Goal: Task Accomplishment & Management: Manage account settings

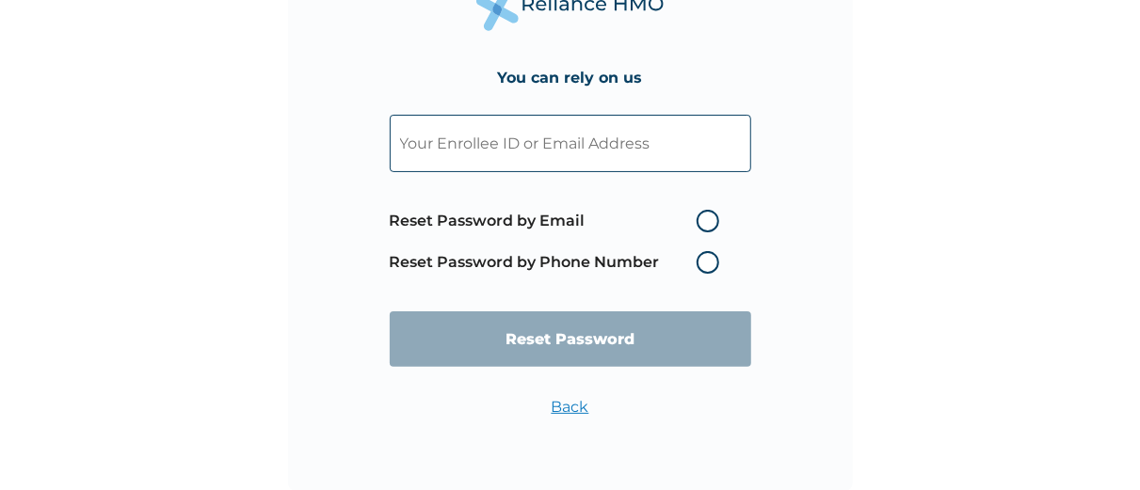
click at [594, 256] on label "Reset Password by Phone Number" at bounding box center [559, 262] width 339 height 23
click at [706, 262] on label "Reset Password by Phone Number" at bounding box center [559, 262] width 339 height 23
click at [707, 267] on label "Reset Password by Phone Number" at bounding box center [559, 262] width 339 height 23
click at [580, 136] on input "text" at bounding box center [570, 143] width 361 height 57
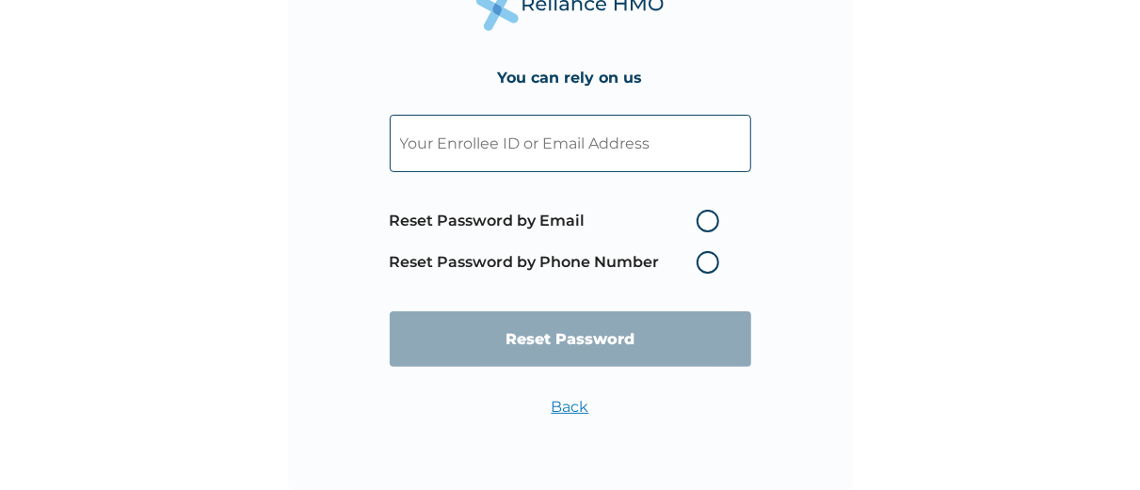
type input "PWP/10034/A"
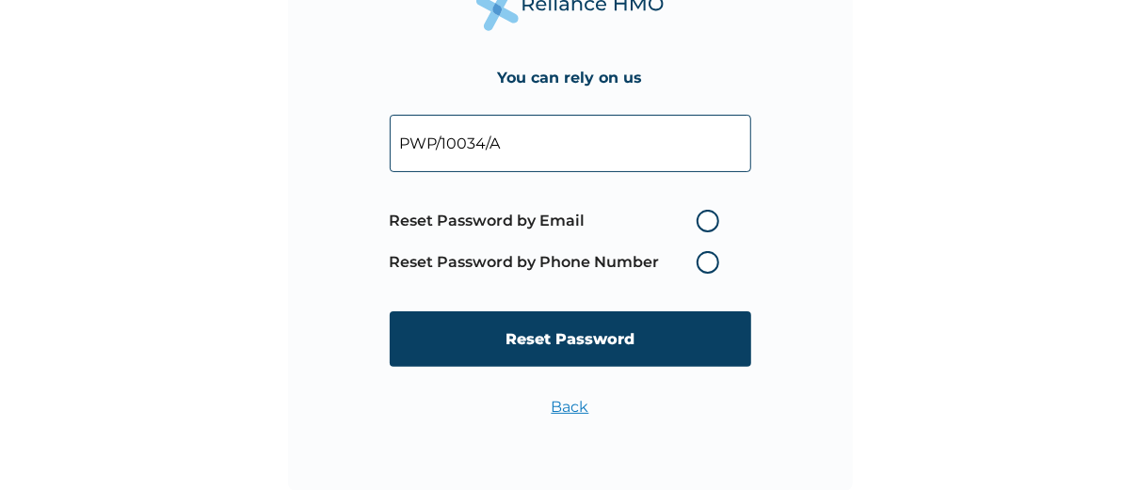
click at [718, 264] on label "Reset Password by Phone Number" at bounding box center [559, 262] width 339 height 23
click at [707, 263] on label "Reset Password by Phone Number" at bounding box center [559, 262] width 339 height 23
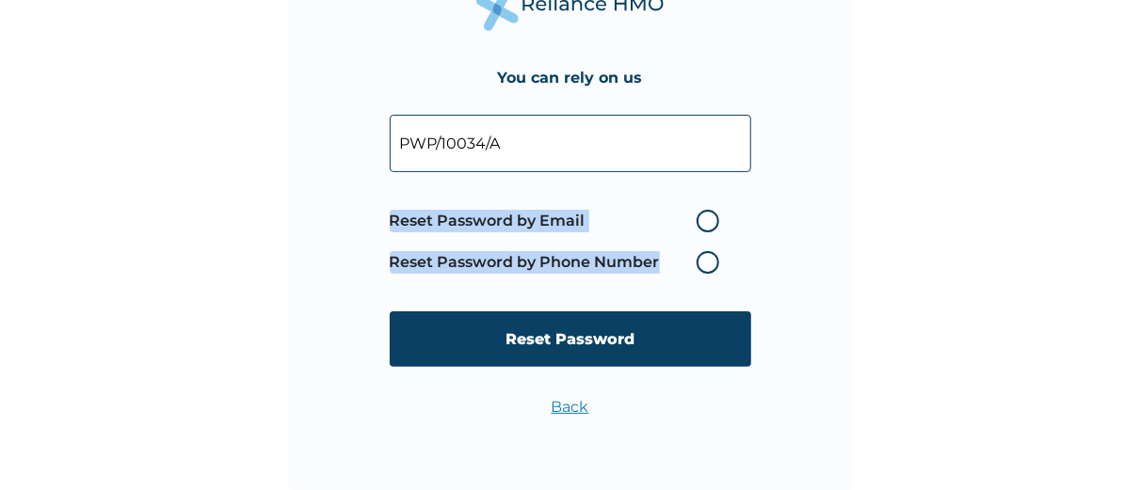
click at [707, 263] on label "Reset Password by Phone Number" at bounding box center [559, 262] width 339 height 23
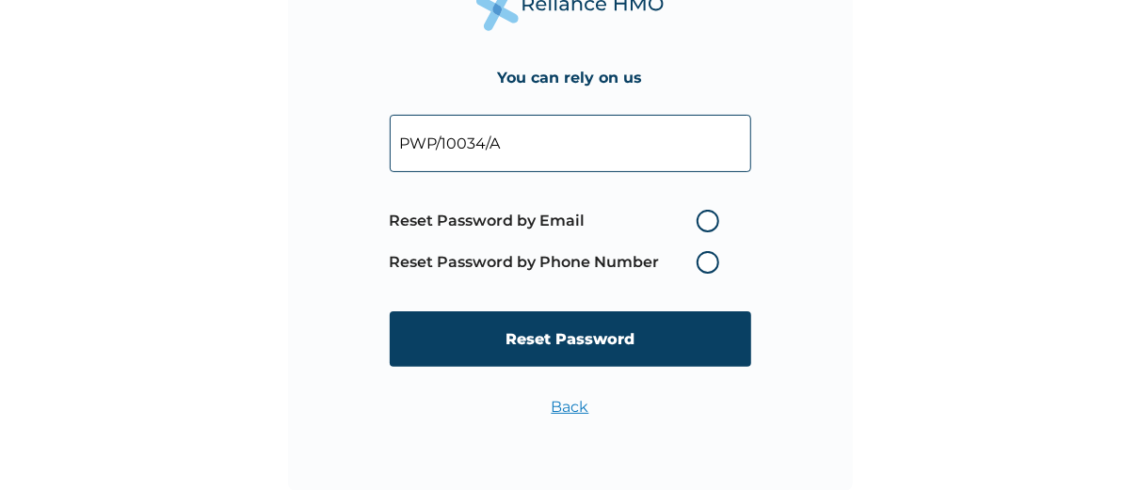
click at [794, 262] on div "You can rely on us PWP/10034/A Reset Password by Email Reset Password by Phone …" at bounding box center [570, 209] width 565 height 565
click at [700, 213] on label "Reset Password by Email" at bounding box center [559, 221] width 339 height 23
click at [700, 213] on input "Reset Password by Email" at bounding box center [685, 221] width 30 height 30
radio input "true"
click at [707, 264] on label "Reset Password by Phone Number" at bounding box center [559, 262] width 339 height 23
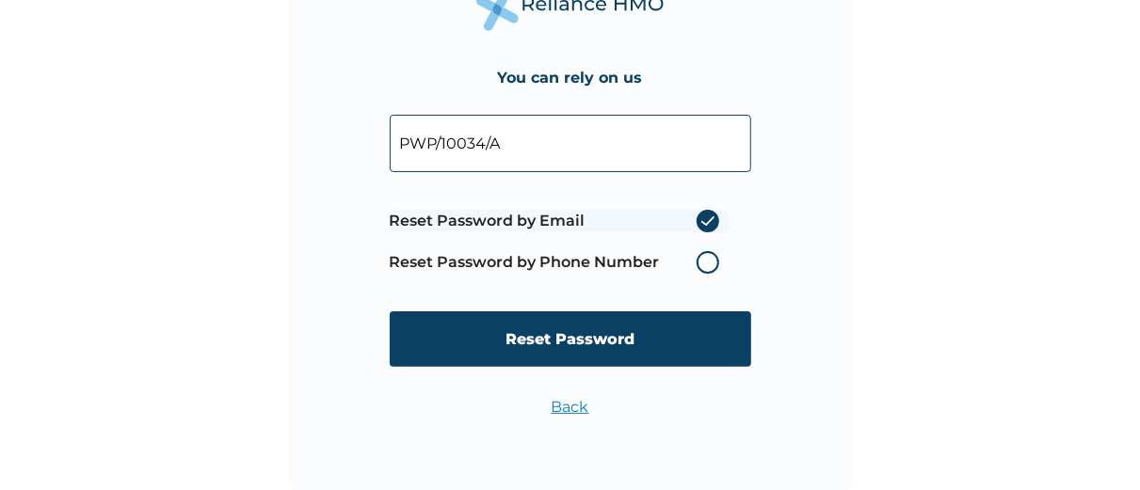
click at [712, 264] on label "Reset Password by Phone Number" at bounding box center [559, 262] width 339 height 23
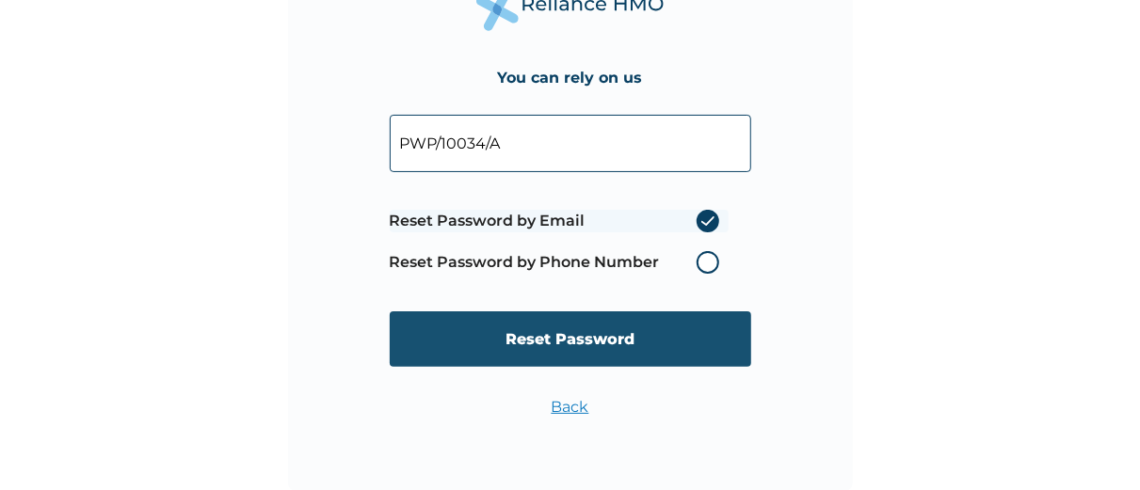
click at [628, 333] on input "Reset Password" at bounding box center [570, 340] width 361 height 56
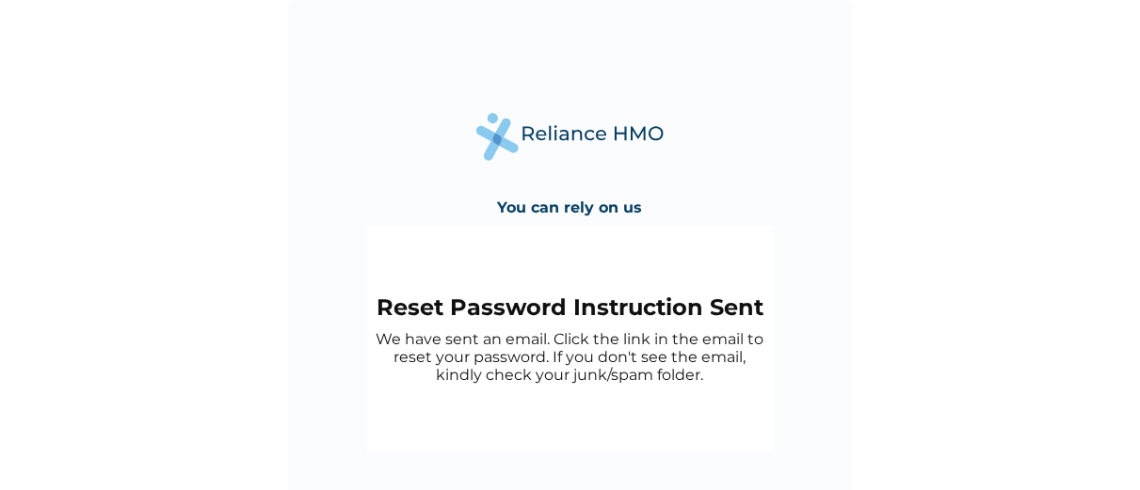
click at [601, 136] on img at bounding box center [570, 137] width 188 height 48
click at [502, 137] on img at bounding box center [570, 137] width 188 height 48
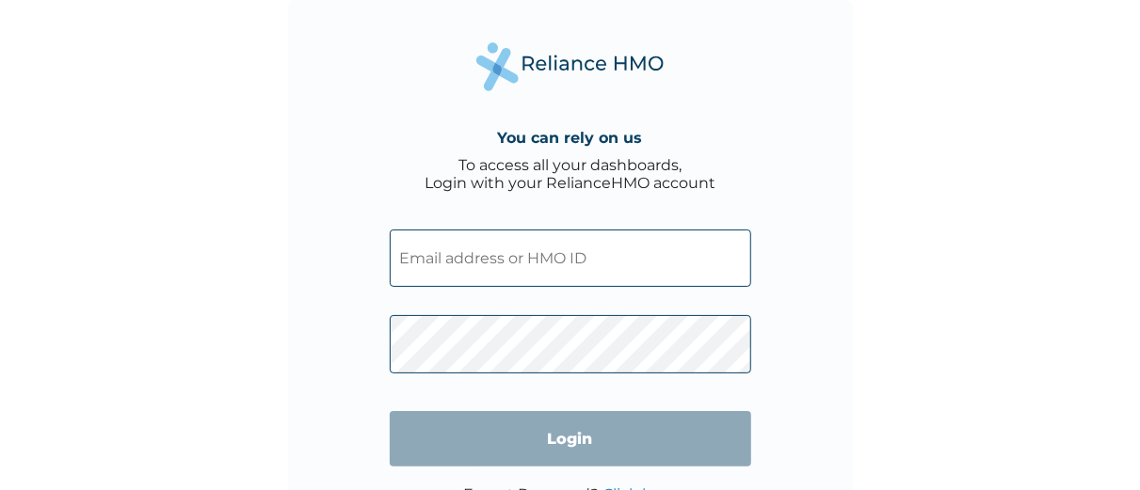
click at [568, 258] on input "text" at bounding box center [570, 258] width 361 height 57
type input "PWP/10034/A"
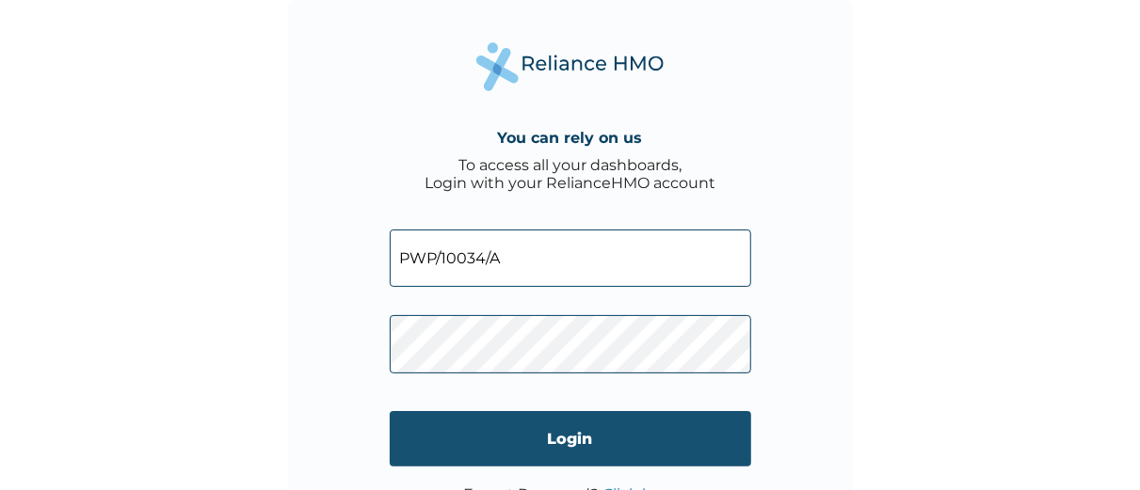
click at [560, 439] on input "Login" at bounding box center [570, 439] width 361 height 56
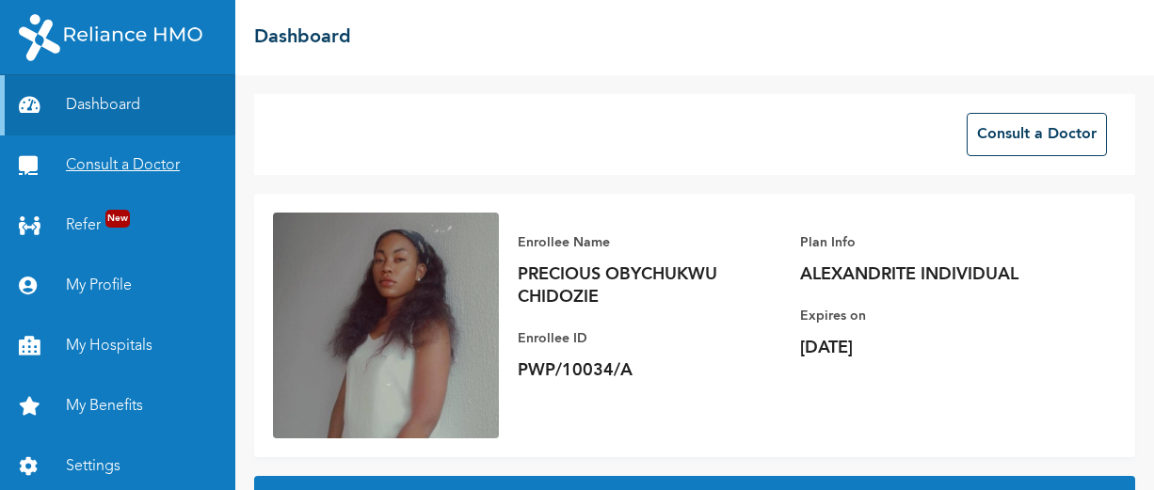
scroll to position [6, 0]
